Goal: Task Accomplishment & Management: Manage account settings

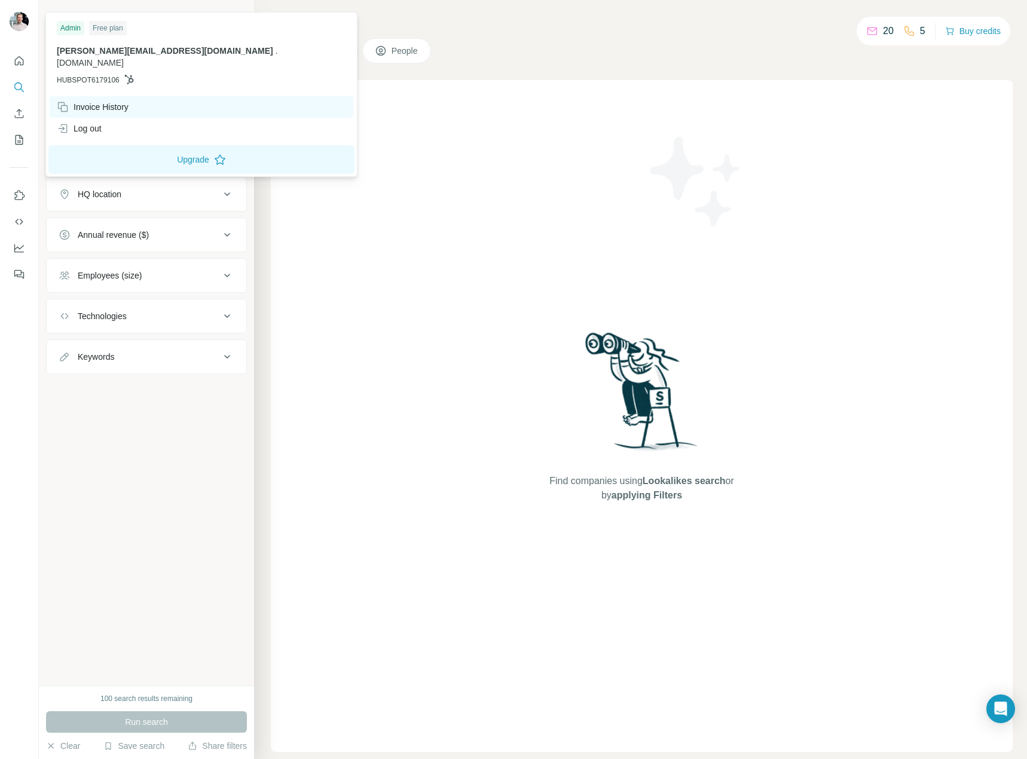
click at [105, 101] on div "Invoice History" at bounding box center [93, 107] width 72 height 12
click at [101, 101] on div "Invoice History" at bounding box center [93, 107] width 72 height 12
click at [96, 96] on div "Invoice History" at bounding box center [202, 107] width 304 height 22
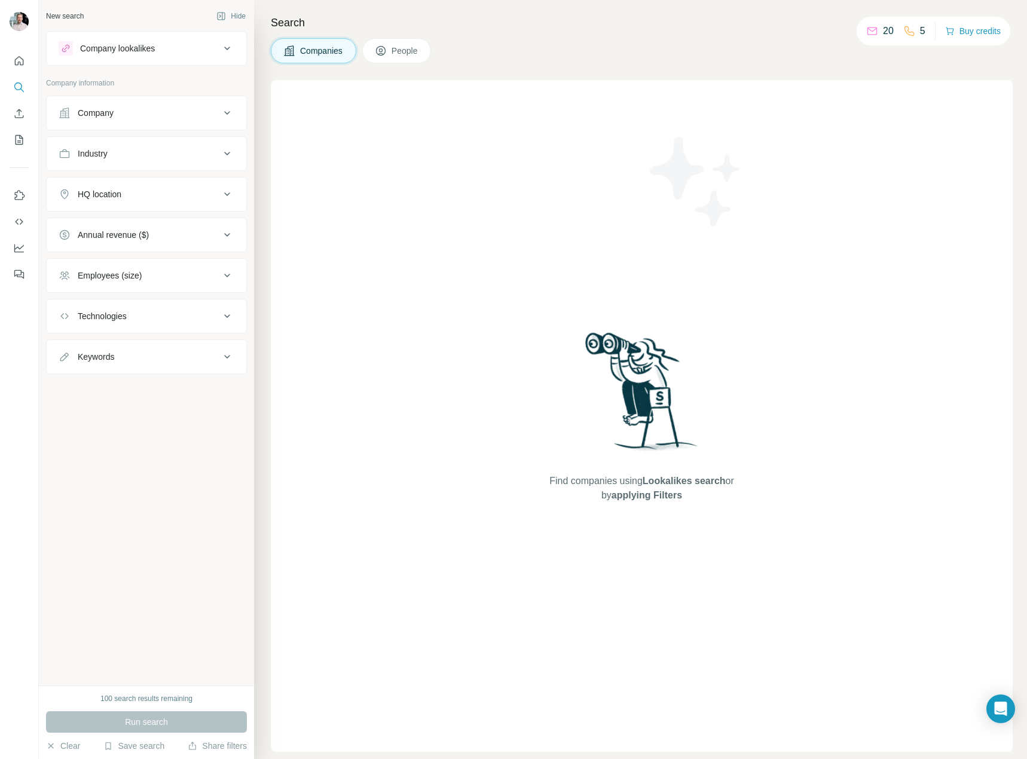
click at [505, 34] on div "Search Companies People Find companies using Lookalikes search or by applying F…" at bounding box center [640, 379] width 773 height 759
